Goal: Information Seeking & Learning: Learn about a topic

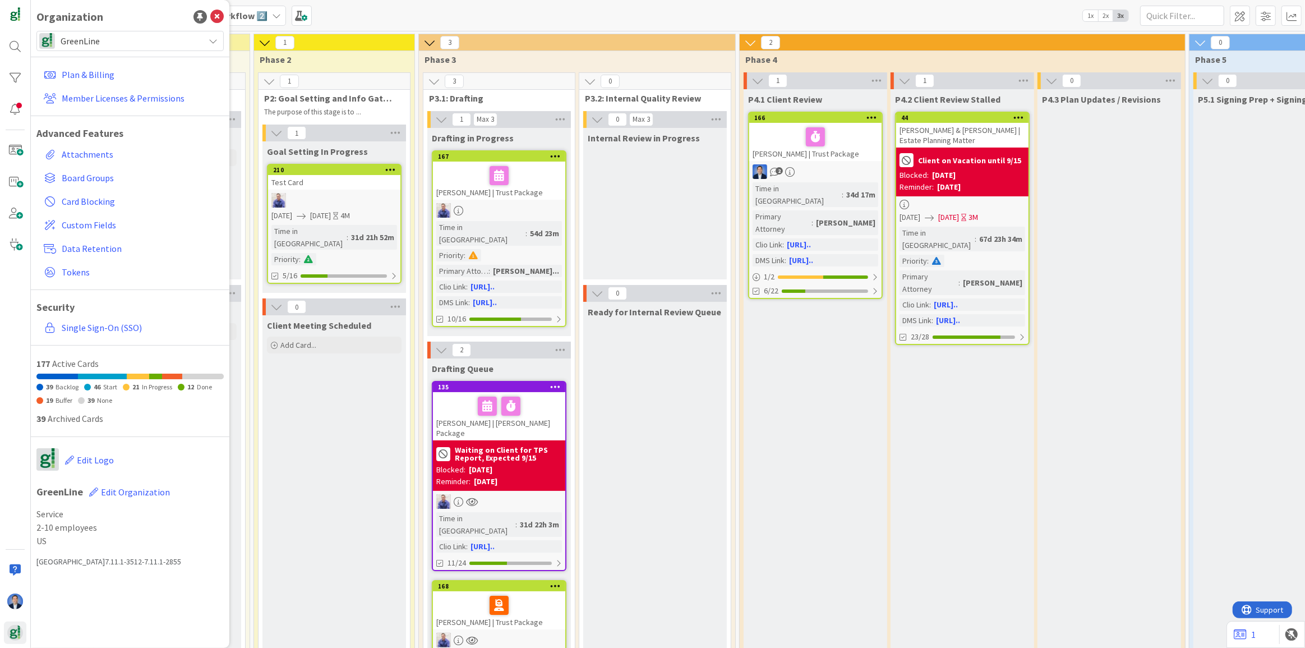
click at [123, 41] on span "GreenLine" at bounding box center [130, 41] width 138 height 16
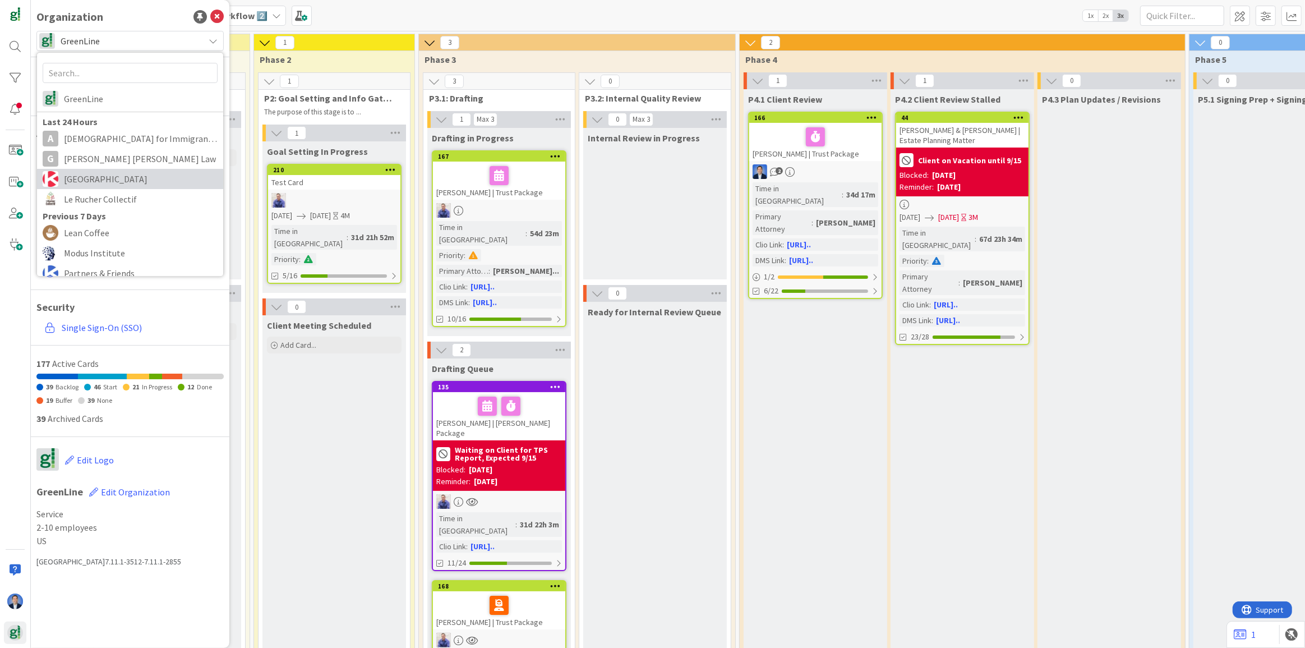
click at [111, 178] on span "[GEOGRAPHIC_DATA]" at bounding box center [141, 179] width 154 height 17
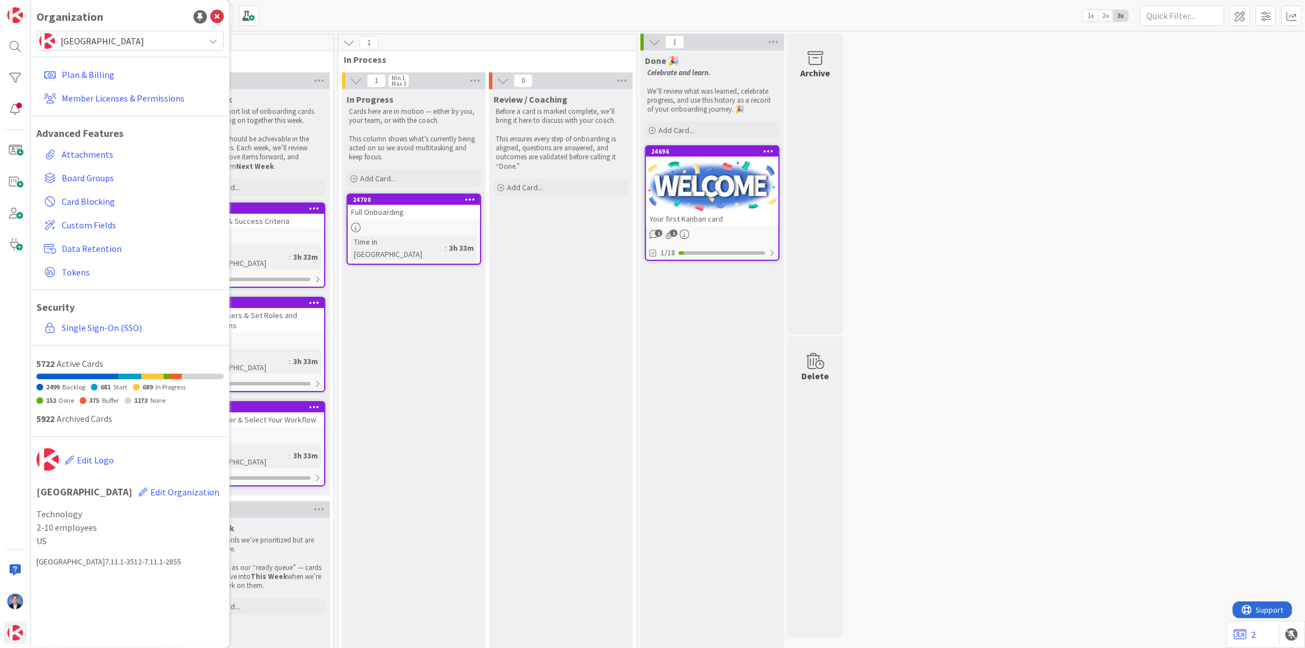
click at [414, 393] on div "In Progress Cards here are in motion — either by you, your team, or with the co…" at bounding box center [414, 477] width 144 height 777
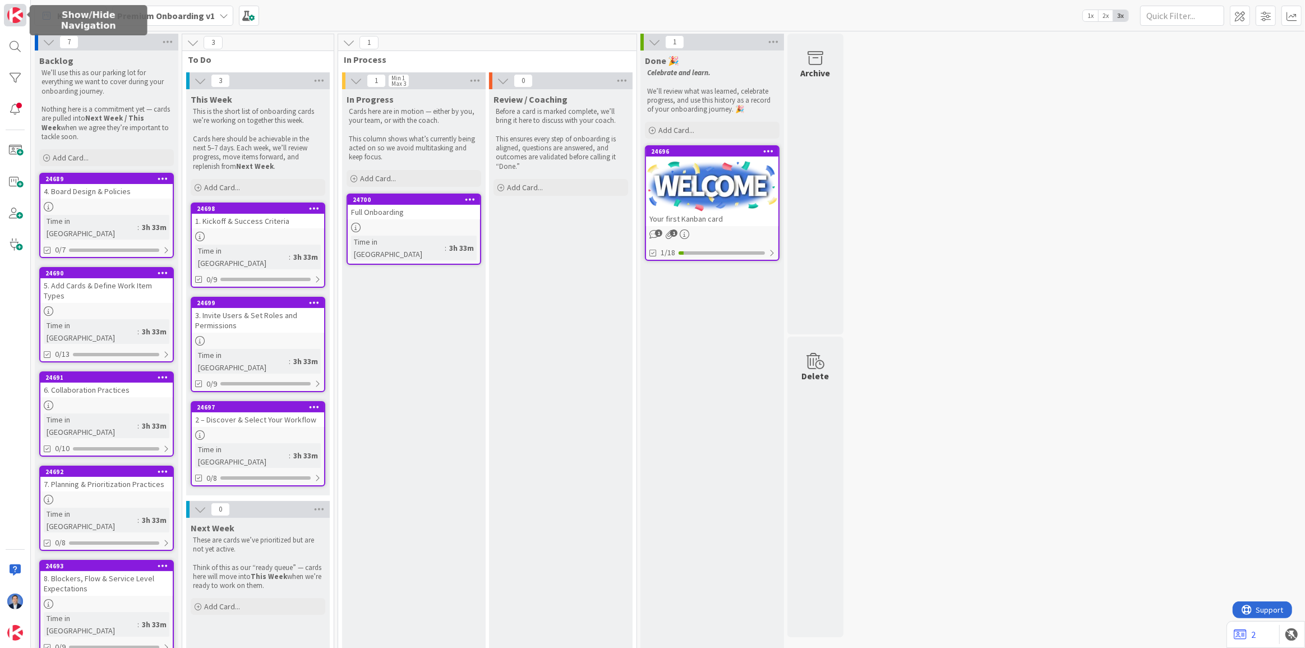
click at [8, 13] on img at bounding box center [15, 15] width 16 height 16
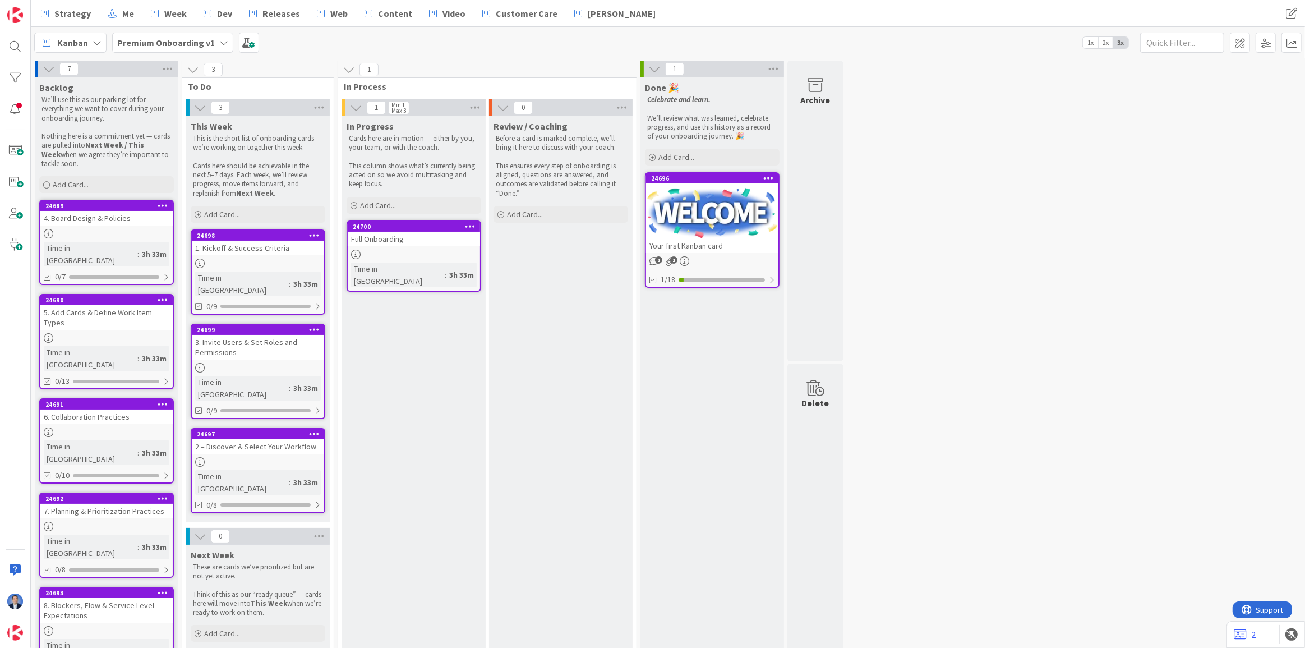
click at [184, 37] on b "Premium Onboarding v1" at bounding box center [166, 42] width 98 height 11
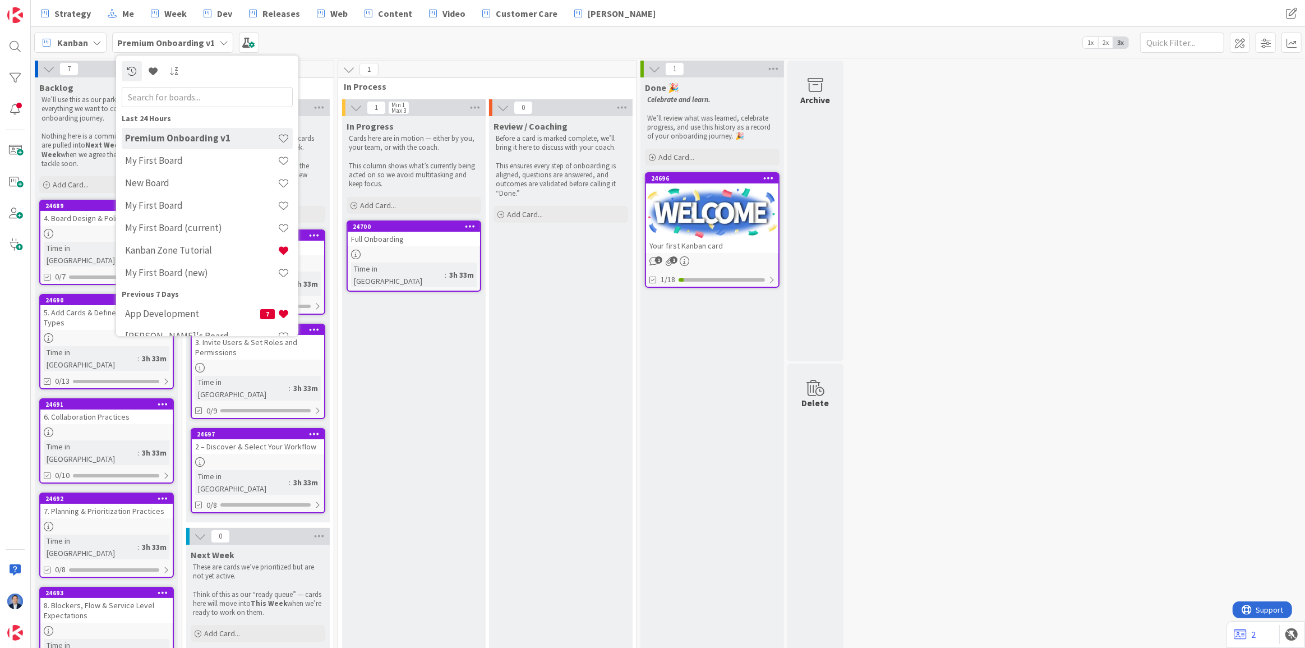
click at [165, 96] on input "text" at bounding box center [207, 97] width 171 height 20
type input "ai"
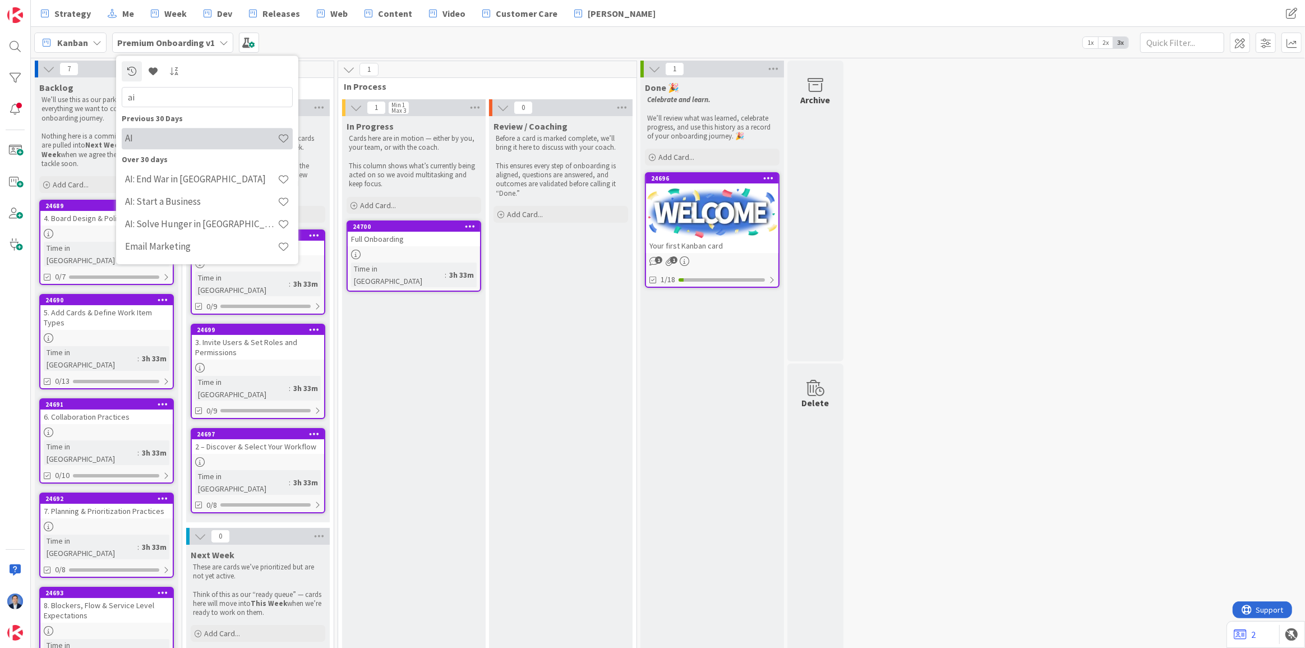
click at [158, 130] on div "AI" at bounding box center [207, 138] width 171 height 21
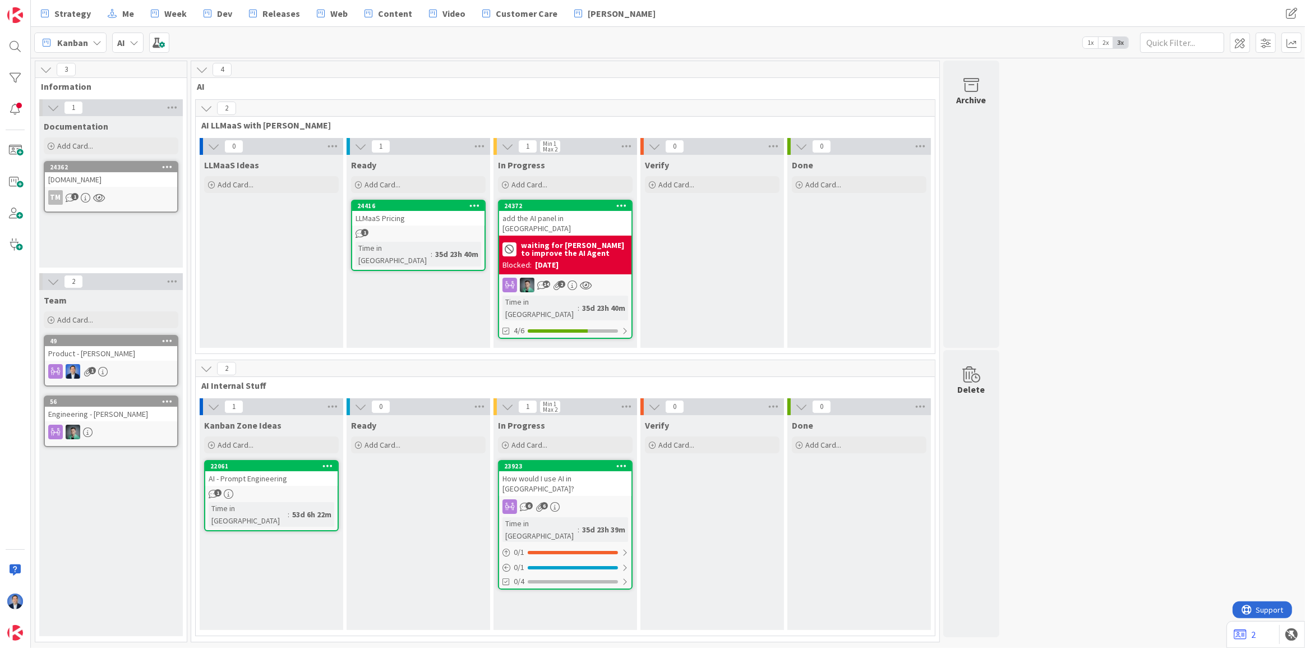
click at [553, 222] on div "add the AI panel in KZ" at bounding box center [565, 223] width 132 height 25
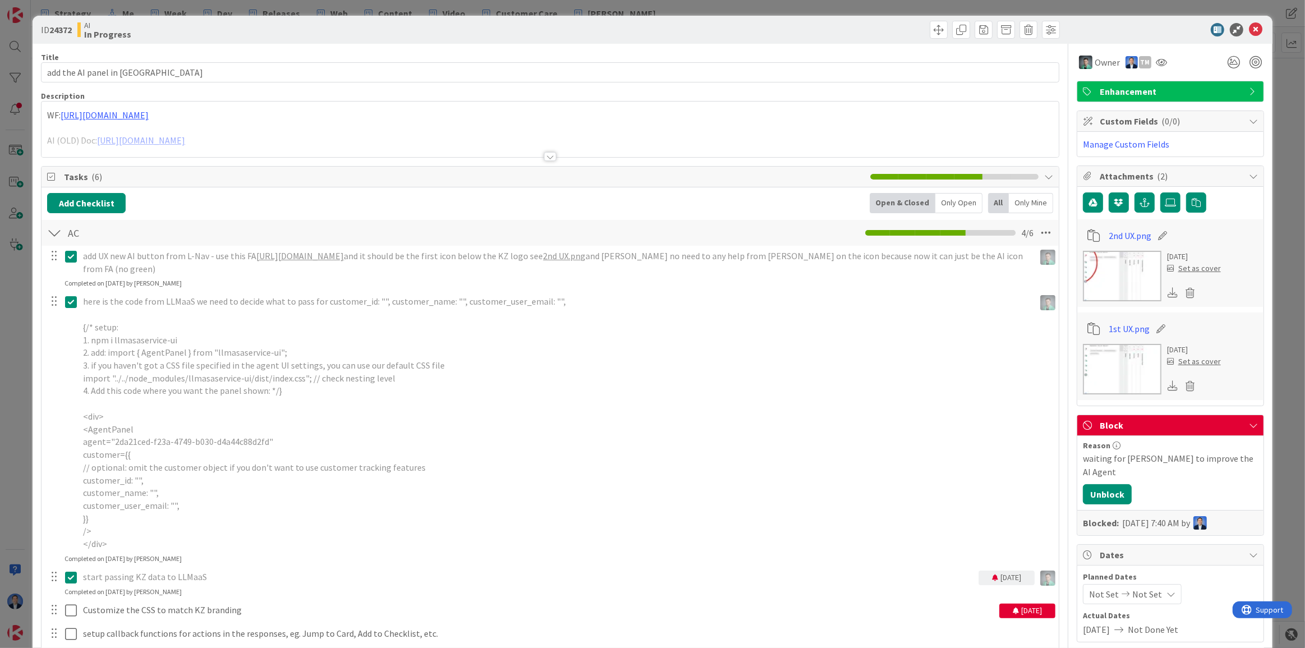
click at [179, 117] on div "WF: https://docs.google.com/presentation/d/1TmmebgCoGaKb8o4miJyY9kDi9CJTu8izCFg…" at bounding box center [550, 130] width 1017 height 56
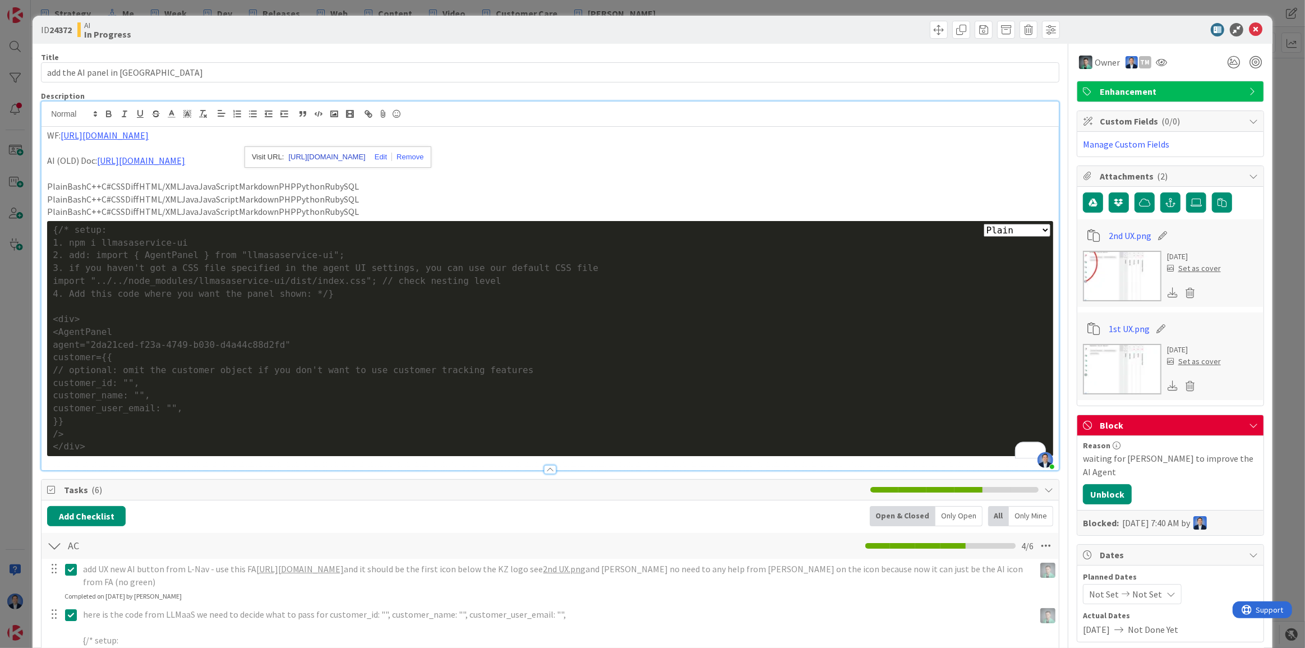
click at [331, 154] on link "https://docs.google.com/presentation/d/1TmmebgCoGaKb8o4miJyY9kDi9CJTu8izCFg-IR1…" at bounding box center [327, 157] width 77 height 15
click at [185, 158] on link "https://docs.google.com/presentation/d/1TmmebgCoGaKb8o4miJyY9kDi9CJTu8izCFg-IR1…" at bounding box center [141, 160] width 88 height 11
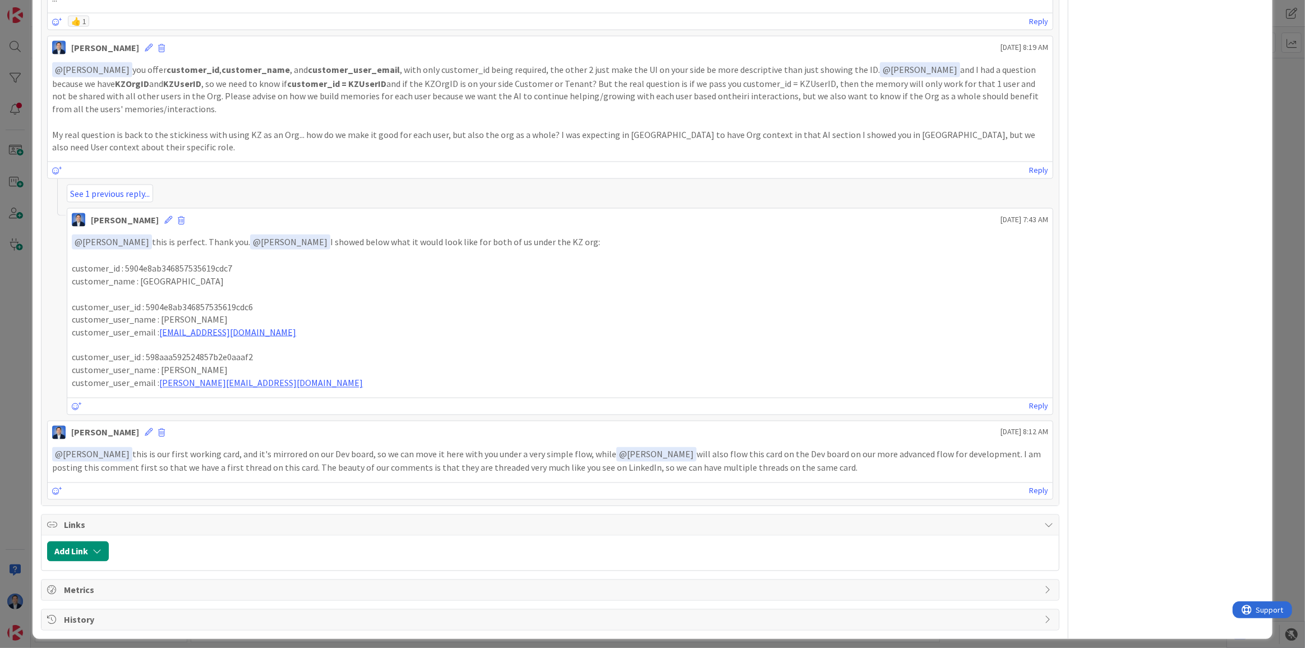
scroll to position [2056, 0]
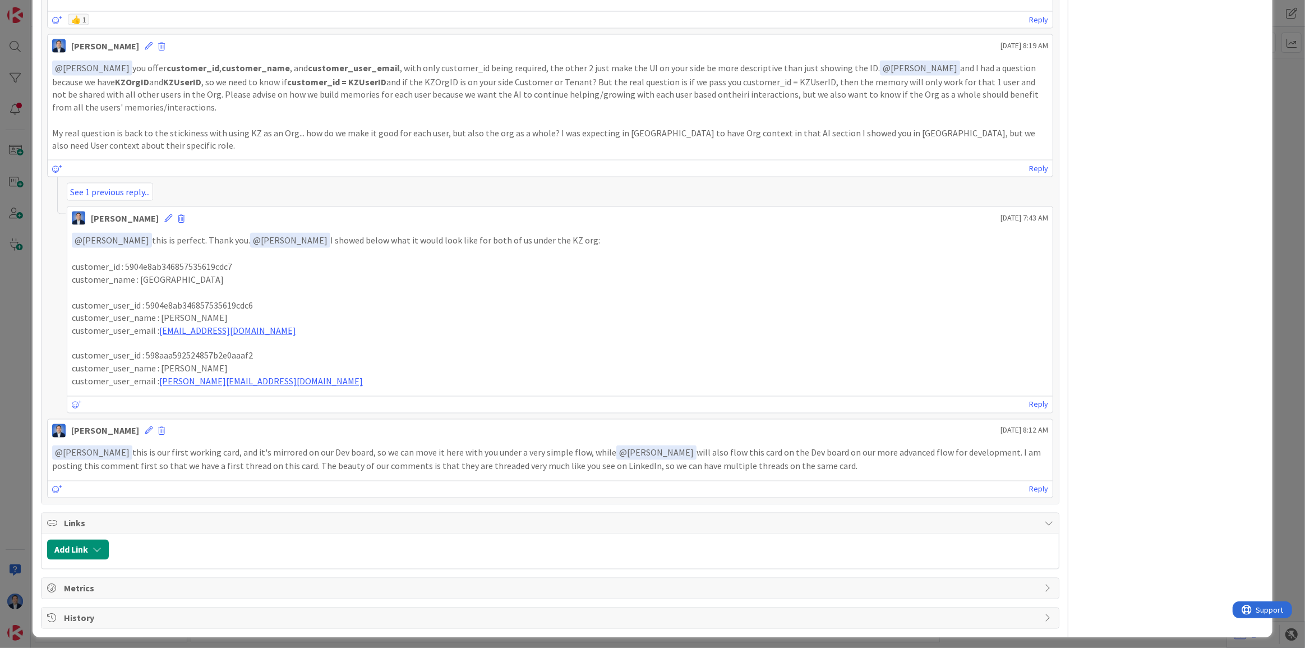
click at [749, 253] on p at bounding box center [560, 254] width 977 height 13
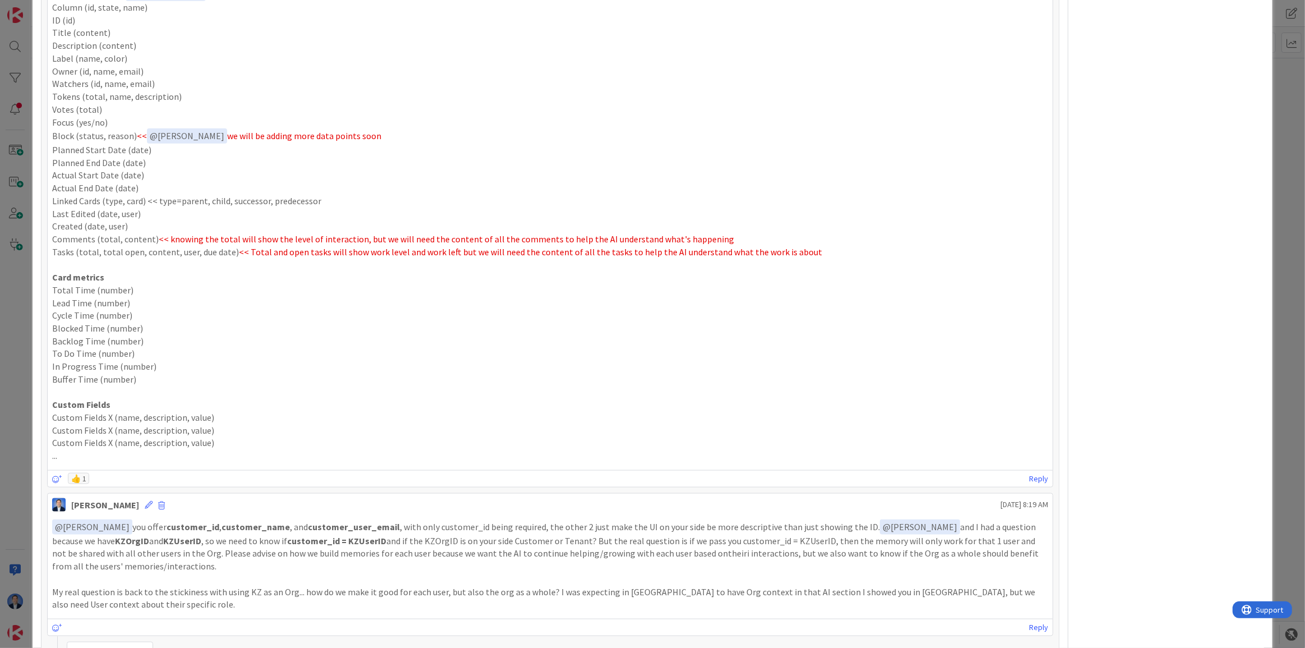
scroll to position [1495, 0]
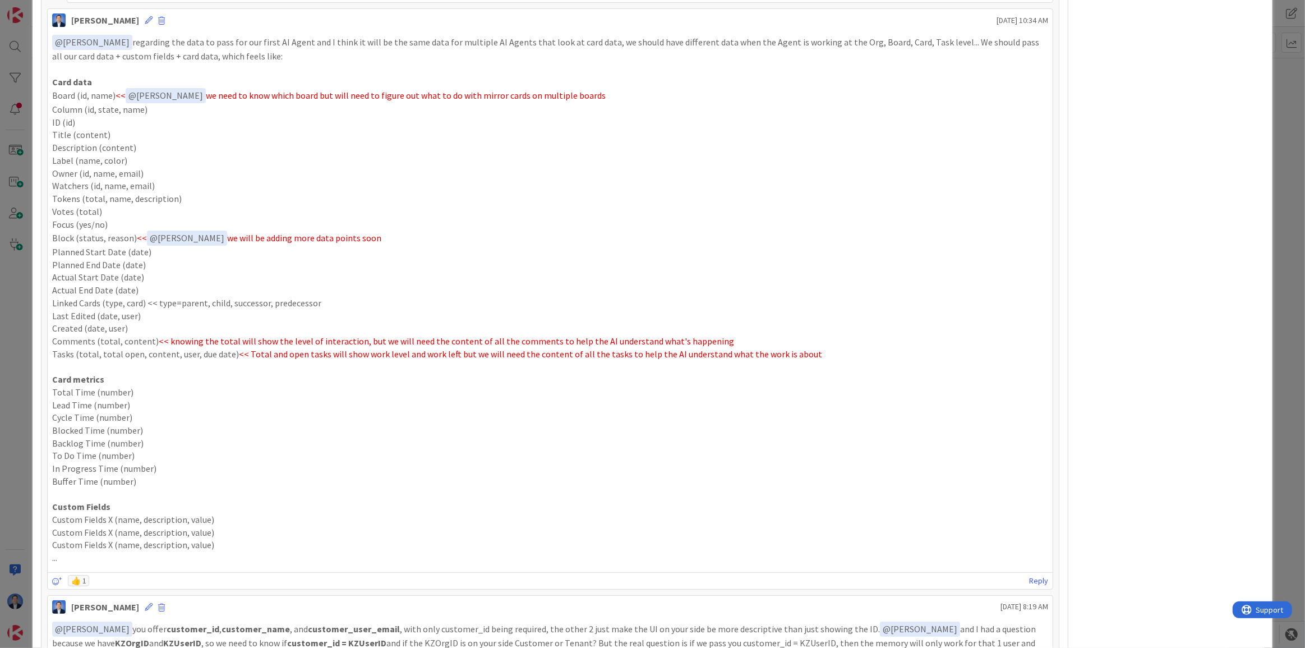
click at [16, 72] on div "ID 24372 AI In Progress Title 22 / 128 add the AI panel in KZ Description Dimit…" at bounding box center [652, 324] width 1305 height 648
